Goal: Entertainment & Leisure: Consume media (video, audio)

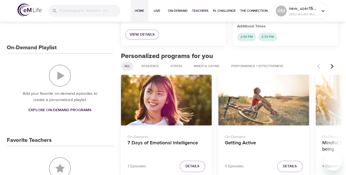
scroll to position [179, 0]
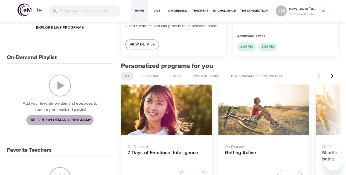
click at [67, 117] on span "Explore On-Demand Programs" at bounding box center [59, 120] width 63 height 7
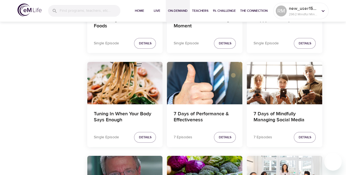
scroll to position [851, 0]
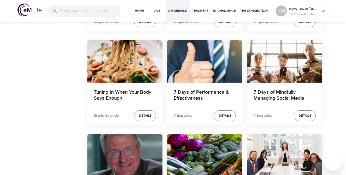
click at [281, 64] on div "7 Days of Mindfully Managing Social Media" at bounding box center [285, 61] width 76 height 42
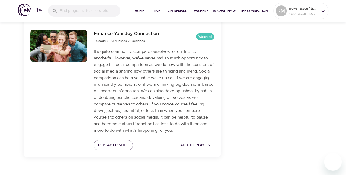
scroll to position [782, 0]
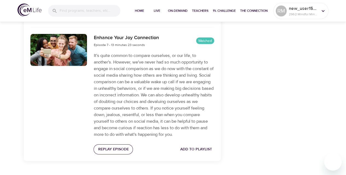
click at [109, 153] on span "Replay Episode" at bounding box center [113, 149] width 31 height 7
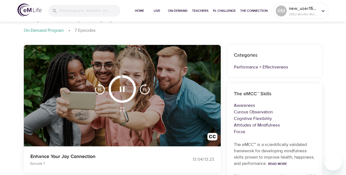
scroll to position [26, 0]
